Goal: Find contact information: Find contact information

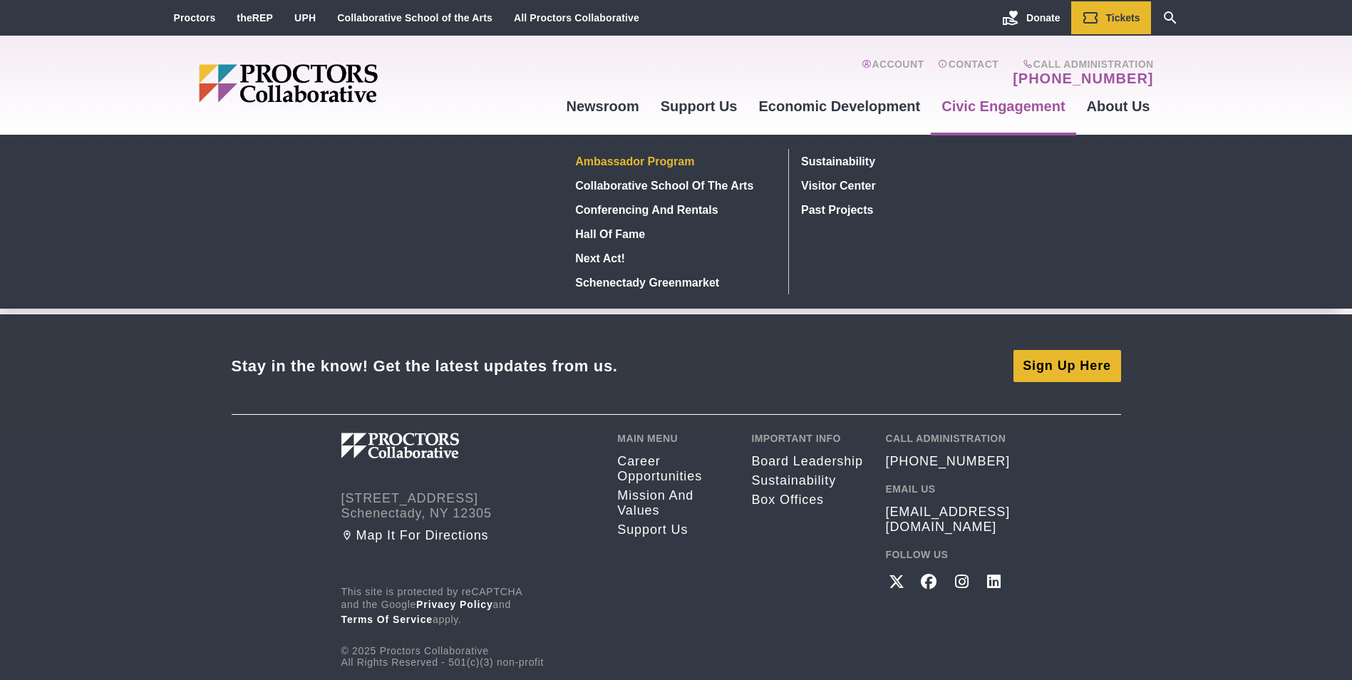
click at [654, 156] on link "Ambassador Program" at bounding box center [673, 161] width 207 height 24
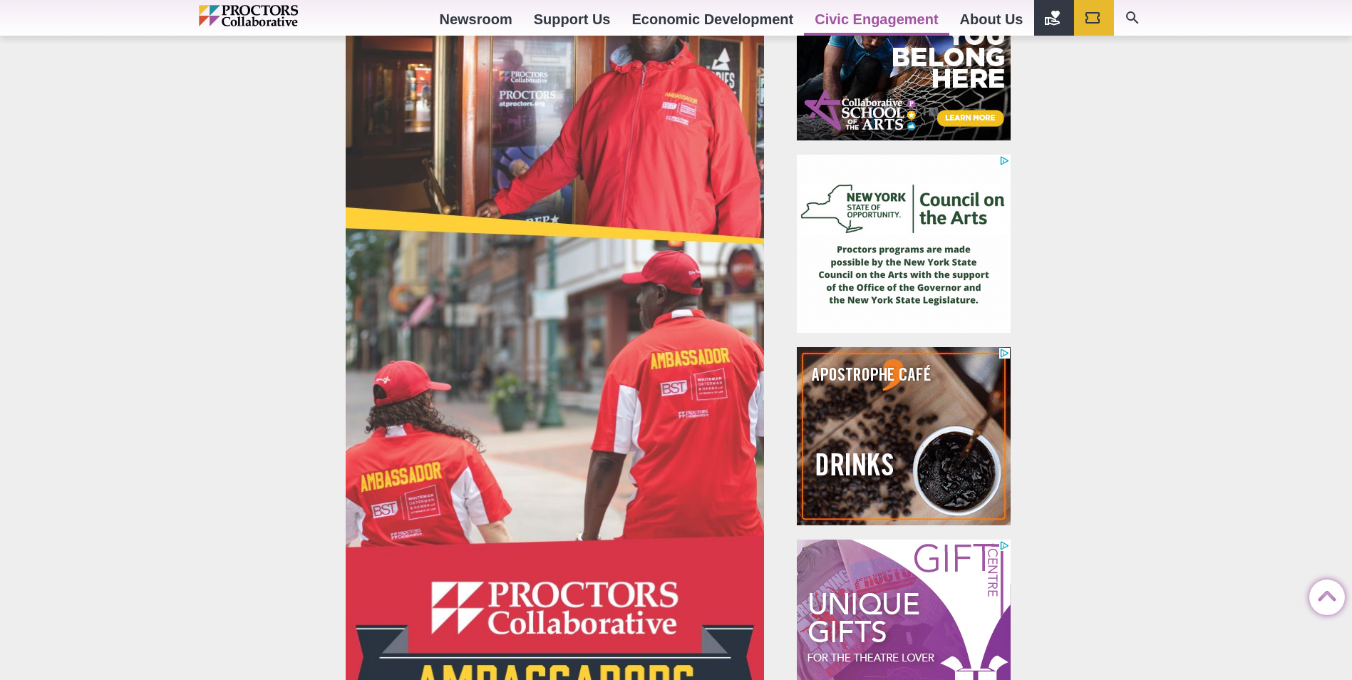
scroll to position [428, 0]
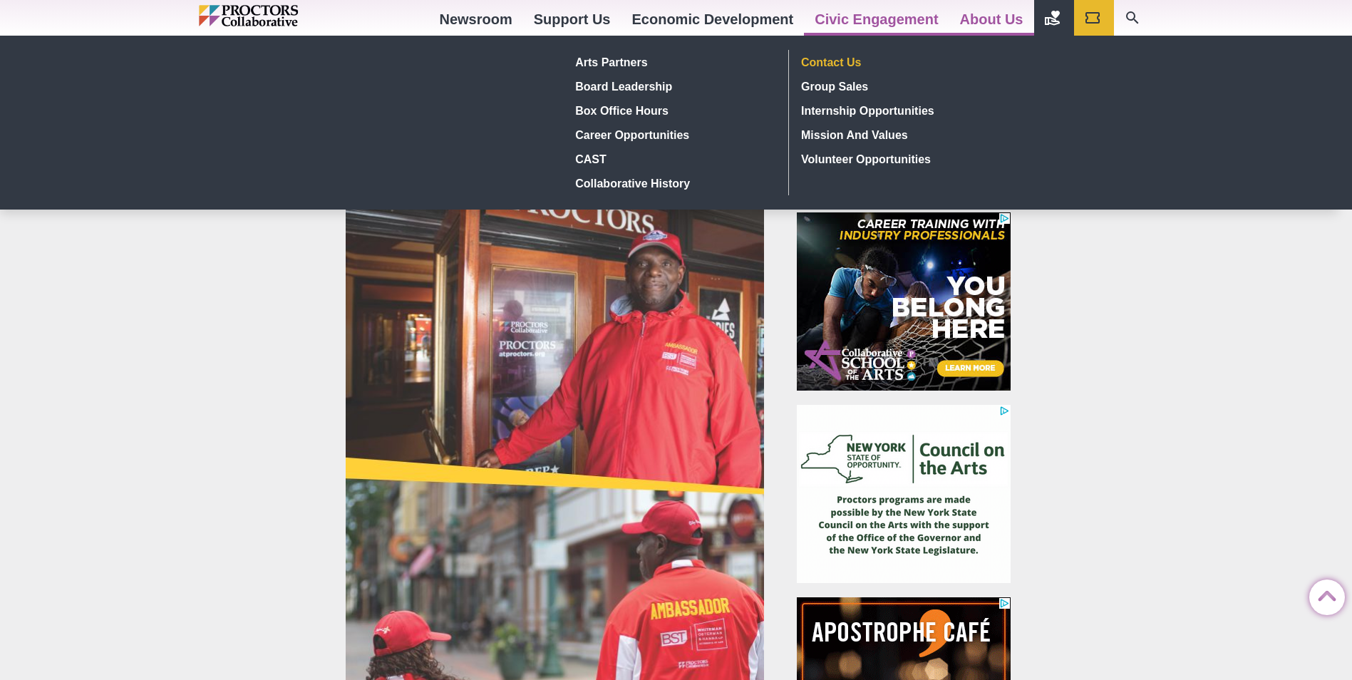
click at [854, 63] on link "Contact Us" at bounding box center [900, 62] width 208 height 24
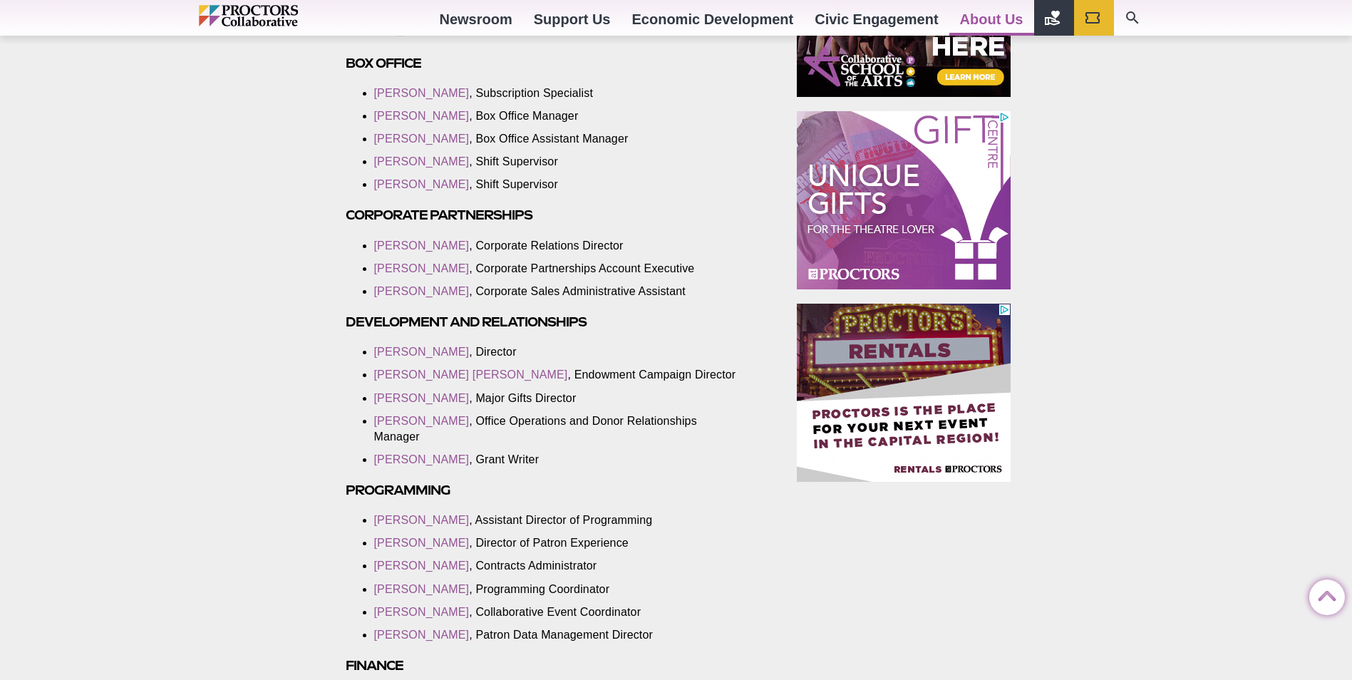
scroll to position [855, 0]
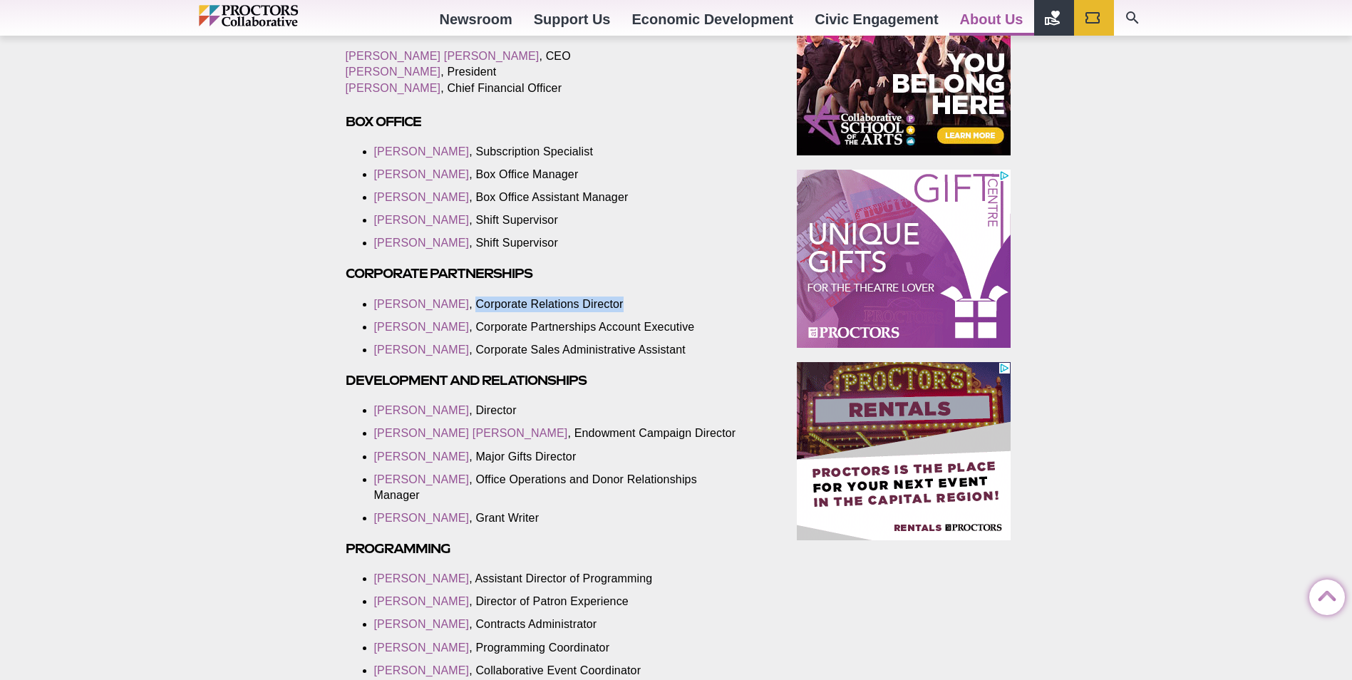
drag, startPoint x: 613, startPoint y: 316, endPoint x: 452, endPoint y: 318, distance: 161.1
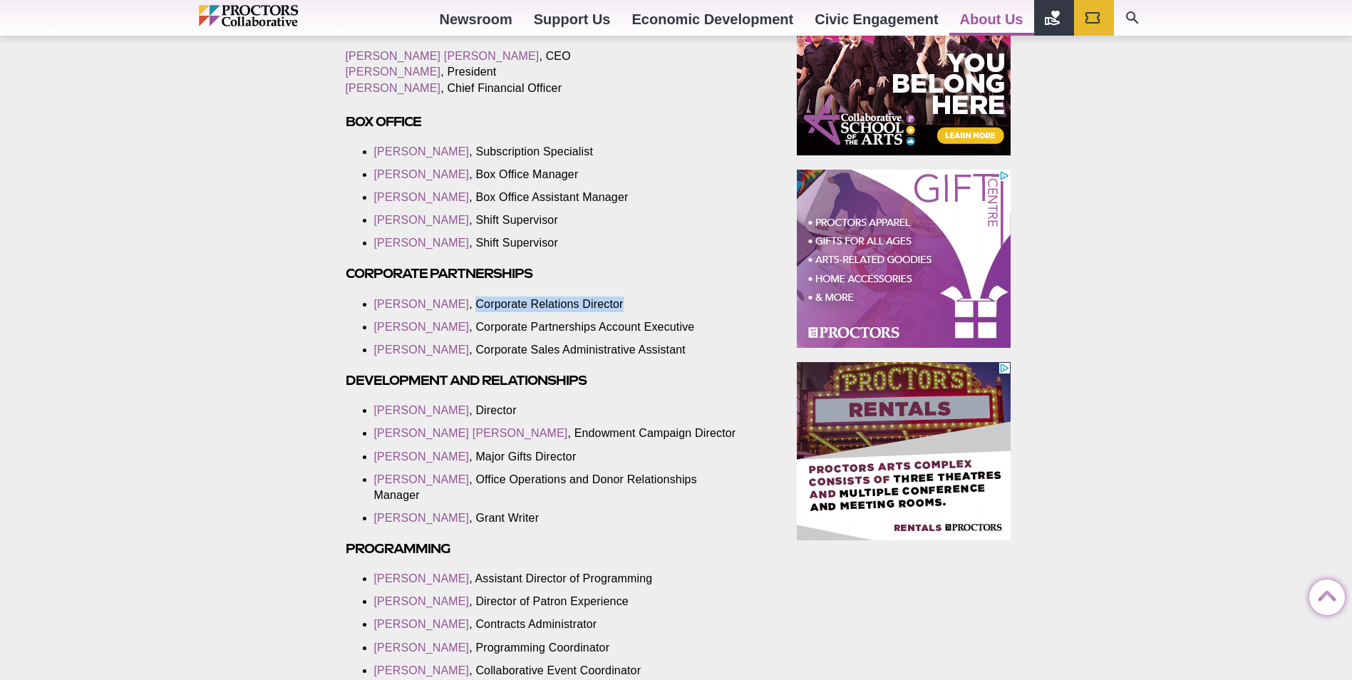
click at [452, 312] on li "[PERSON_NAME] , Corporate Relations Director" at bounding box center [558, 304] width 369 height 16
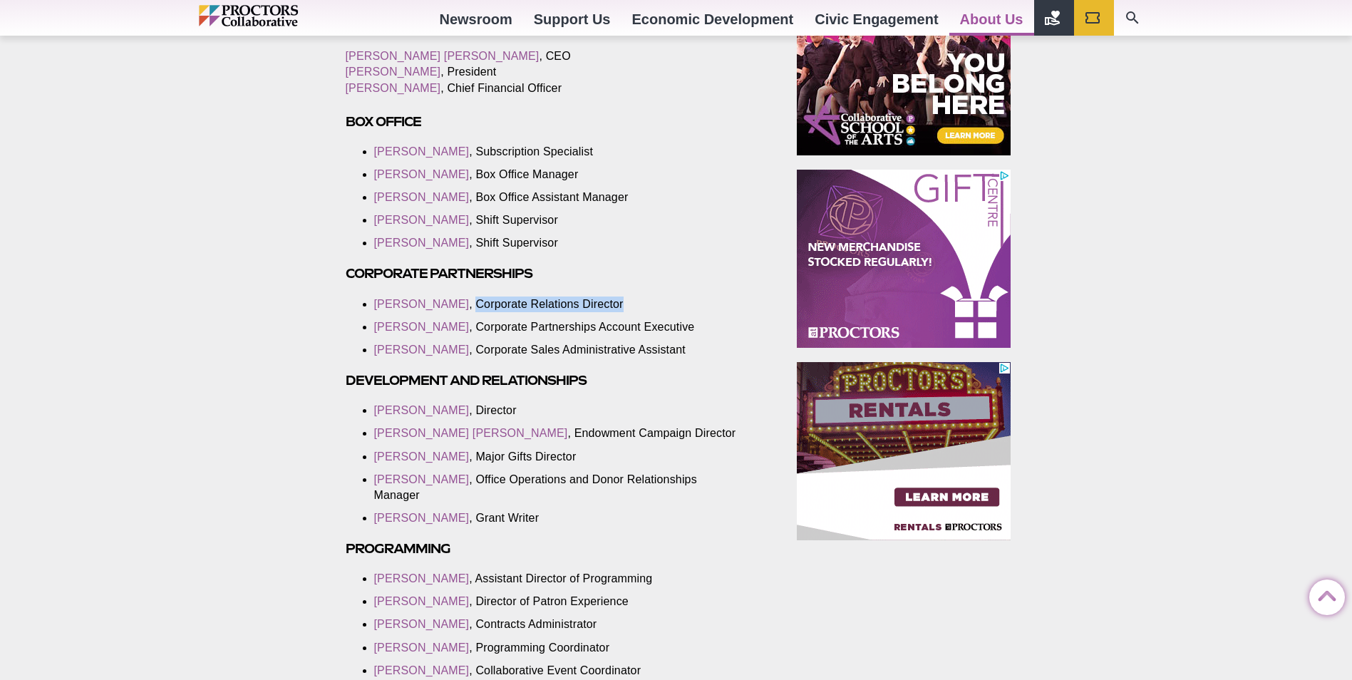
copy li "Corporate Relations Director"
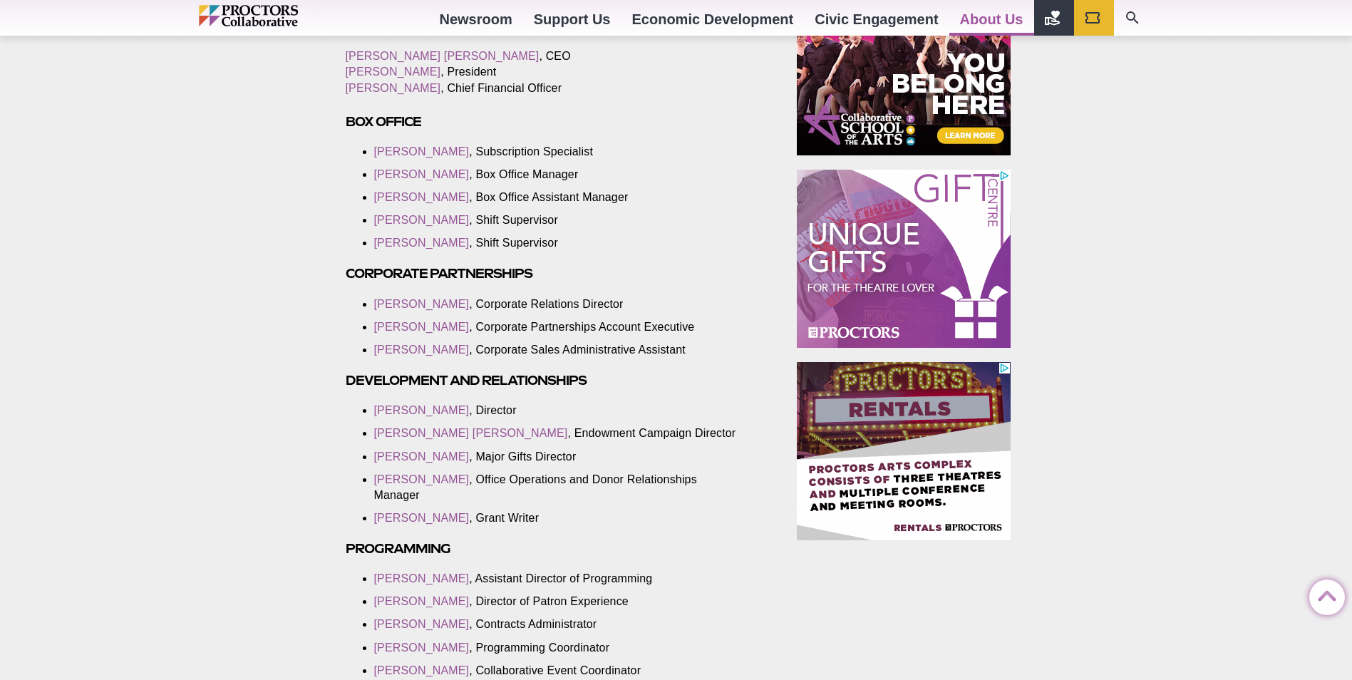
drag, startPoint x: 446, startPoint y: 319, endPoint x: 368, endPoint y: 319, distance: 77.7
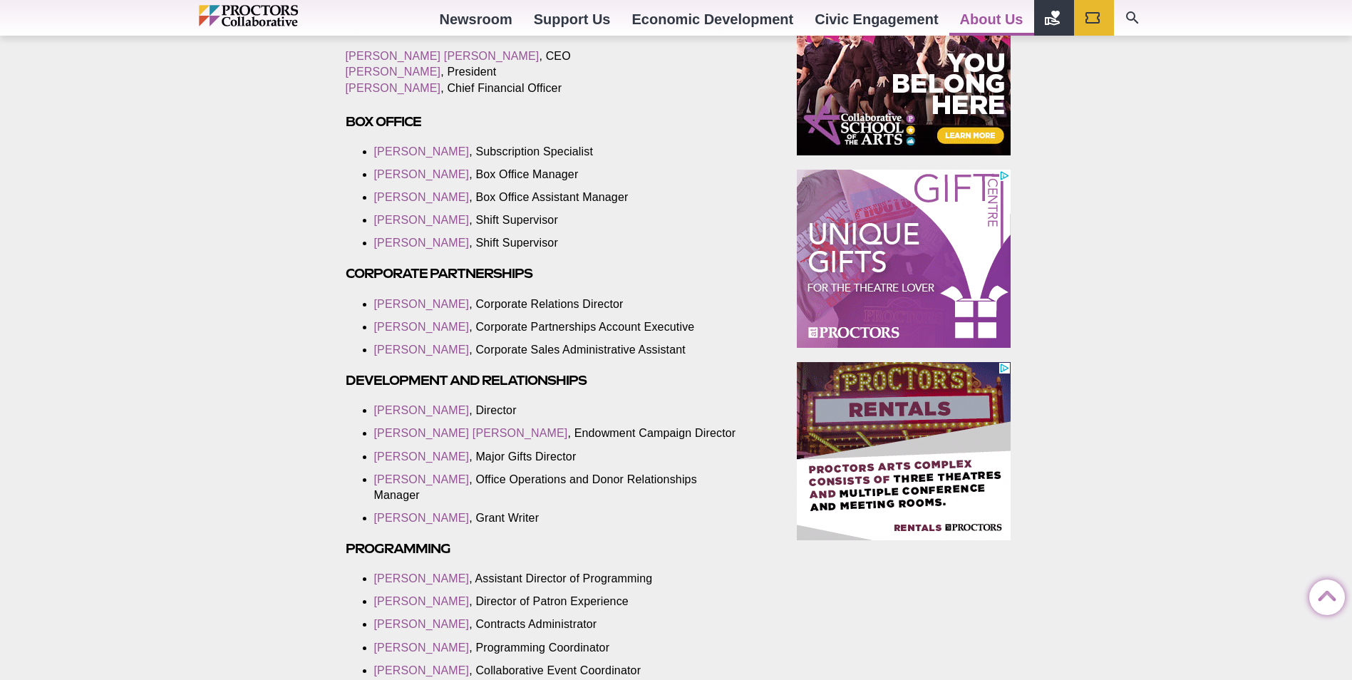
drag, startPoint x: 381, startPoint y: 319, endPoint x: 262, endPoint y: 413, distance: 151.1
